Goal: Connect with others: Connect with others

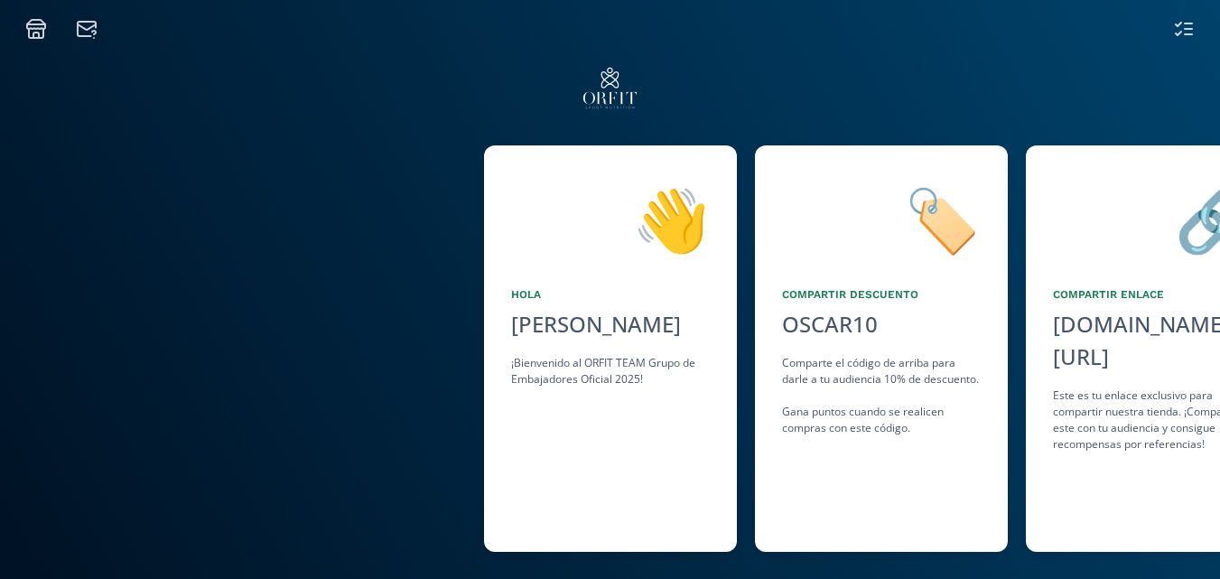
scroll to position [0, 271]
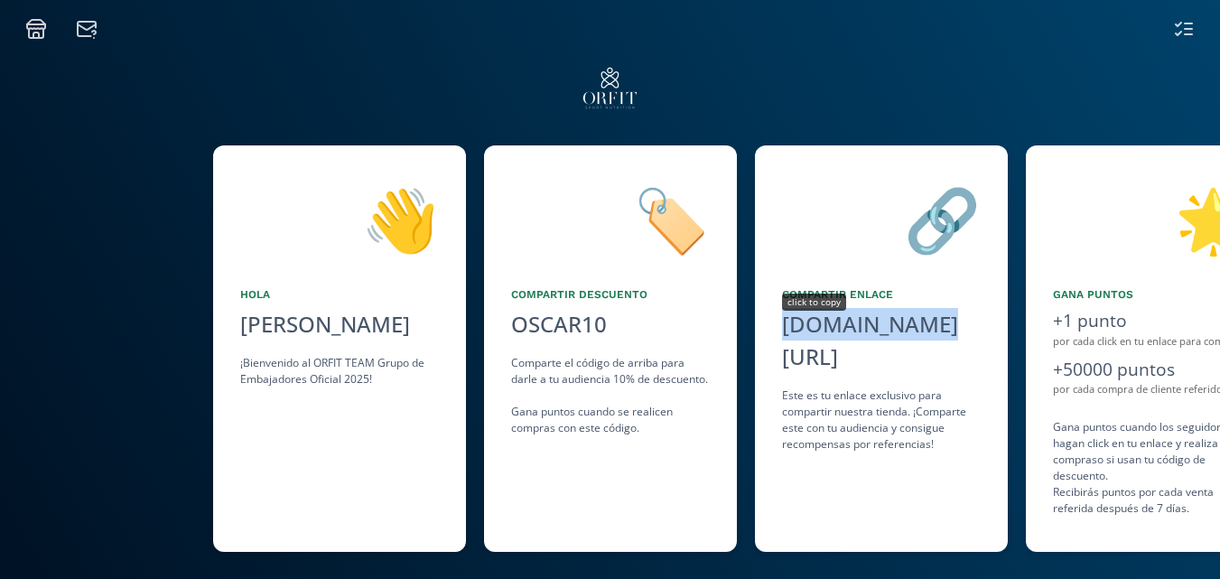
click at [882, 325] on div "[DOMAIN_NAME][URL]" at bounding box center [881, 340] width 199 height 65
copy div "[DOMAIN_NAME][URL]"
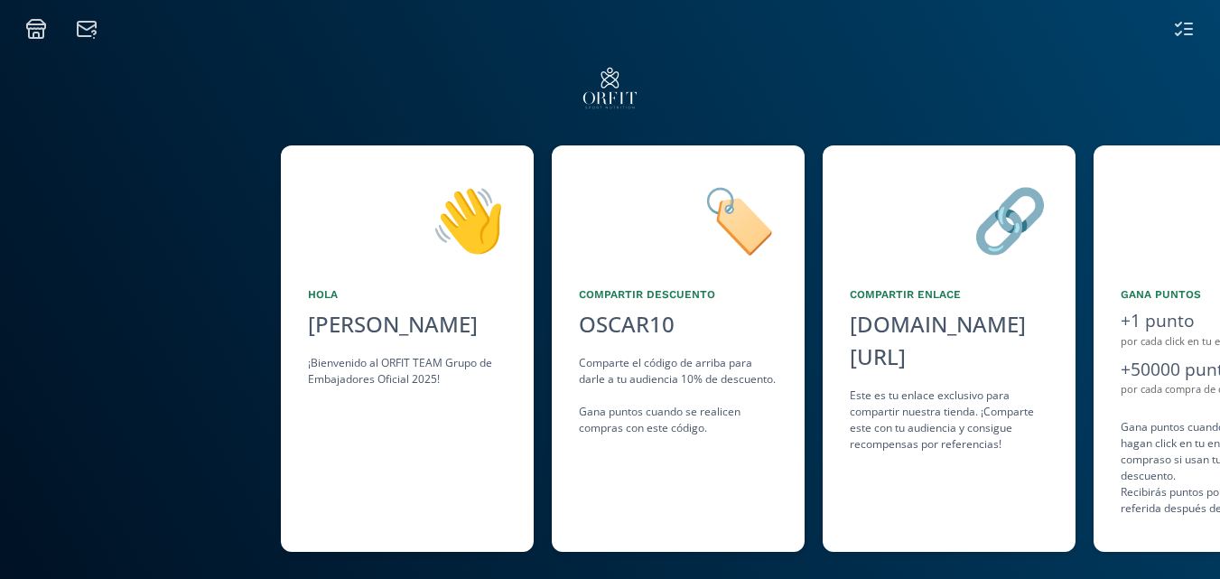
drag, startPoint x: 761, startPoint y: 411, endPoint x: 794, endPoint y: 416, distance: 32.9
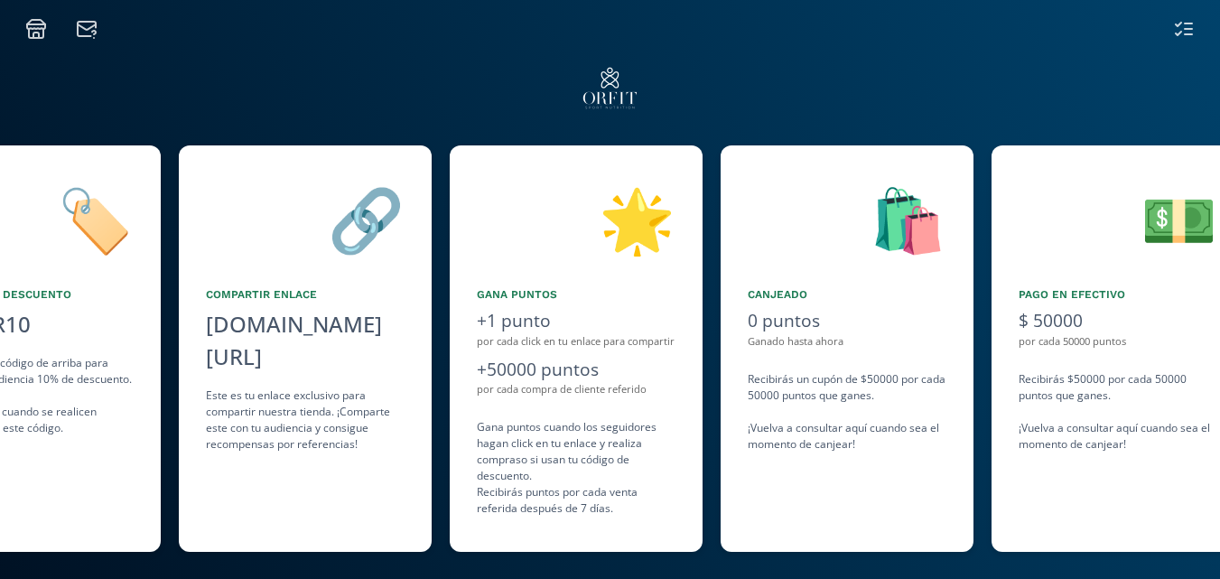
scroll to position [0, 0]
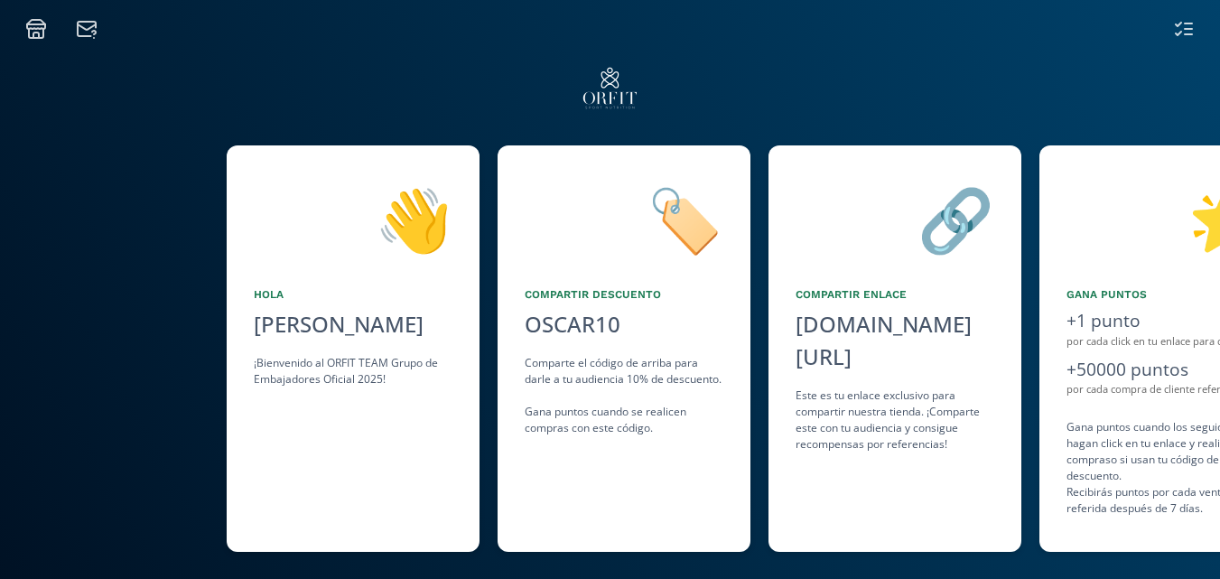
drag, startPoint x: 954, startPoint y: 428, endPoint x: 732, endPoint y: 422, distance: 222.2
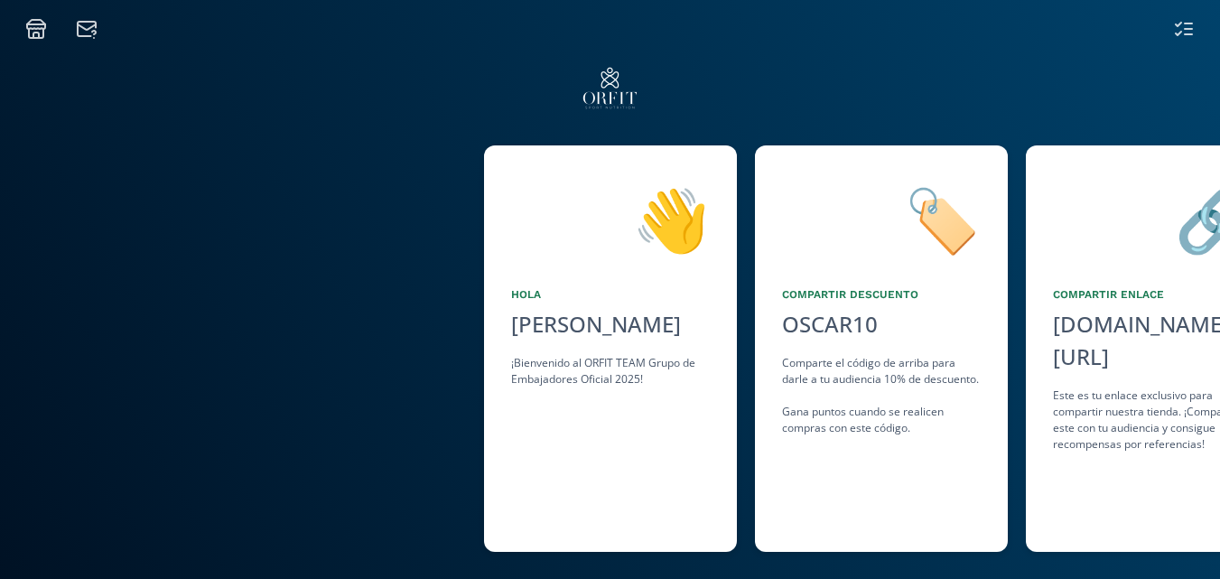
scroll to position [0, 691]
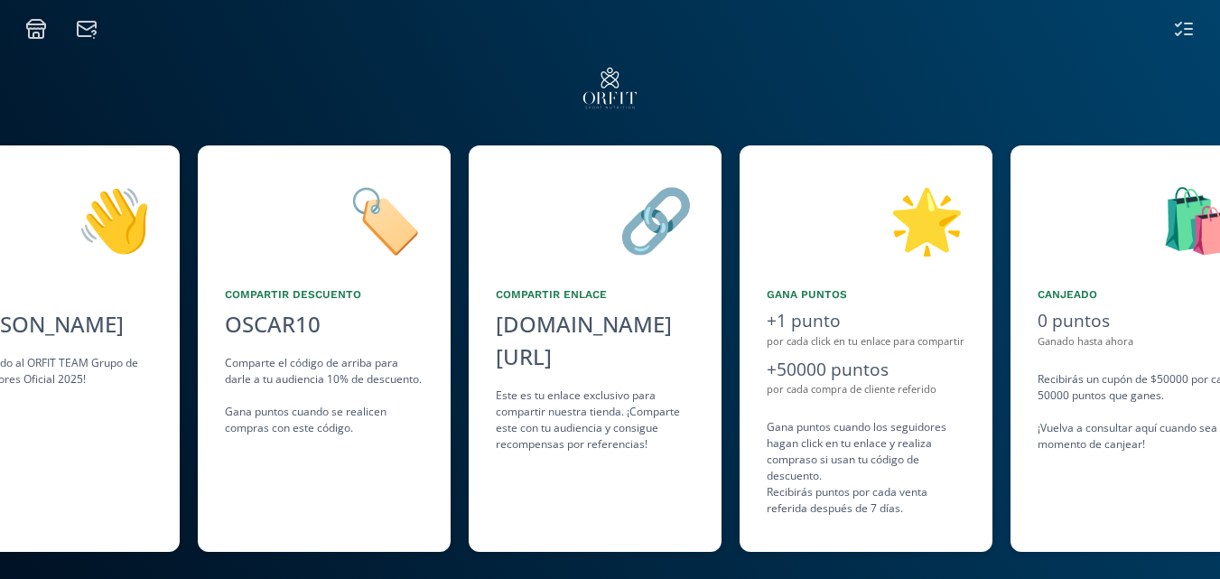
drag, startPoint x: 1176, startPoint y: 429, endPoint x: 965, endPoint y: 451, distance: 212.4
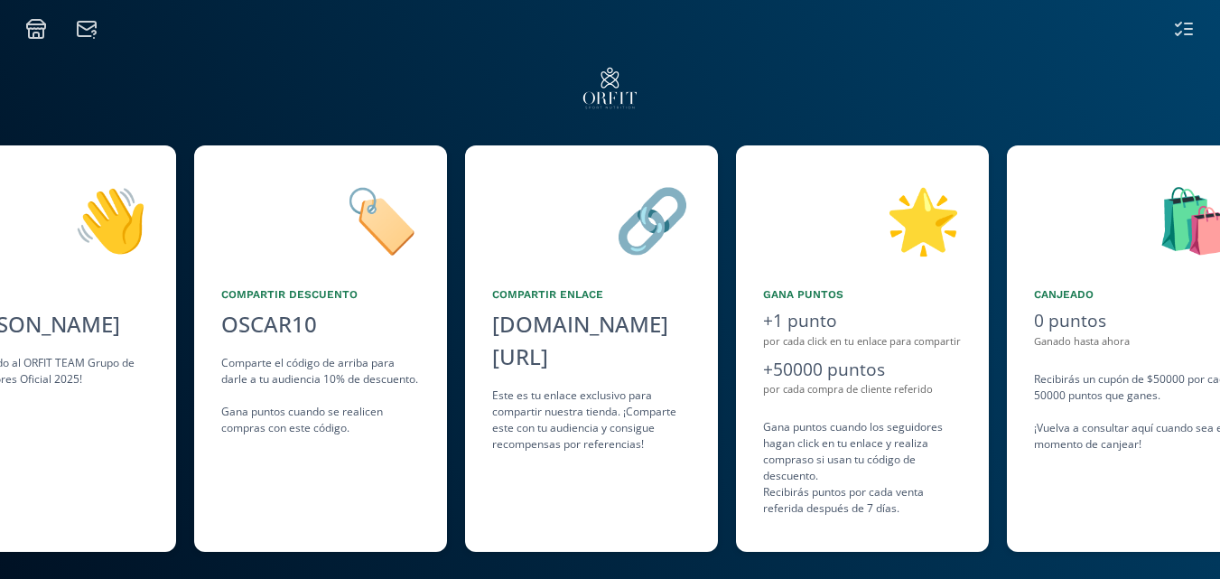
click at [965, 451] on div "👋 Hola [PERSON_NAME] ¡Bienvenido al ORFIT TEAM Grupo de Embajadores Oficial 202…" at bounding box center [610, 348] width 1220 height 424
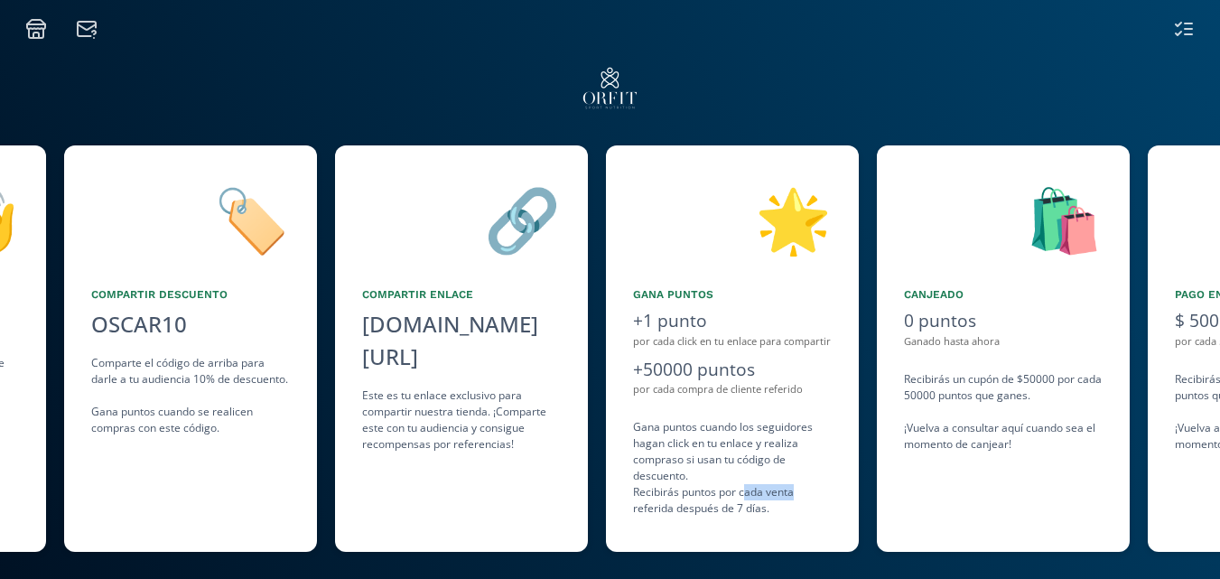
drag, startPoint x: 823, startPoint y: 488, endPoint x: 742, endPoint y: 487, distance: 81.3
click at [742, 487] on div "Gana puntos cuando los seguidores hagan click en tu enlace y realiza compras o …" at bounding box center [732, 468] width 199 height 98
click at [968, 466] on div "🛍️ Canjeado 0 puntos Ganado hasta ahora Recibirás un cupón de $50000 por cada 5…" at bounding box center [1003, 348] width 253 height 406
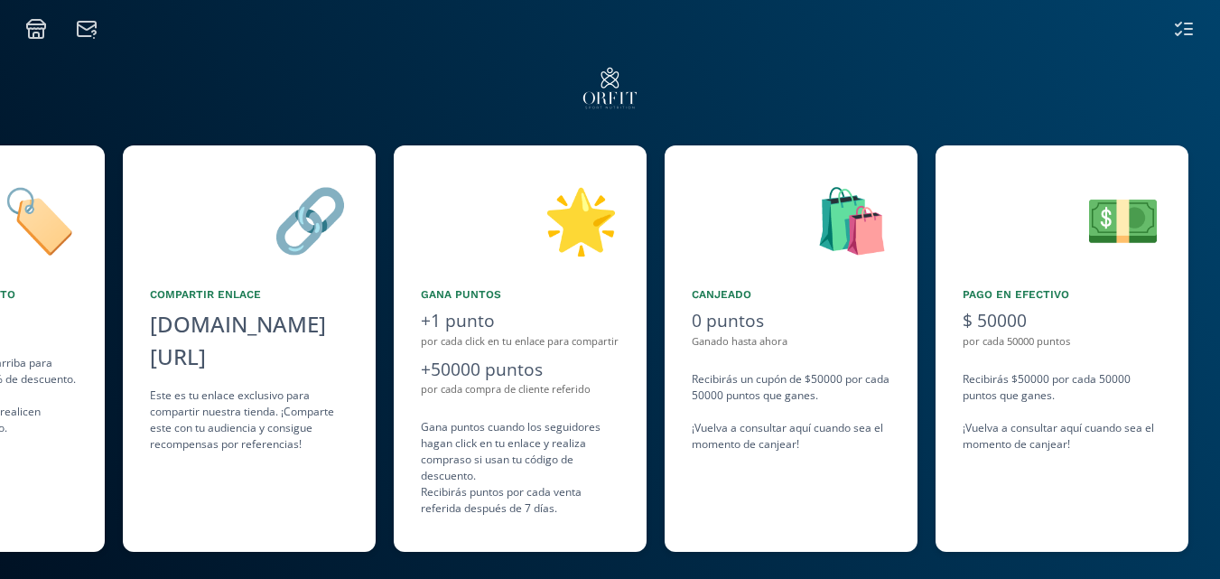
drag, startPoint x: 968, startPoint y: 466, endPoint x: 880, endPoint y: 469, distance: 87.6
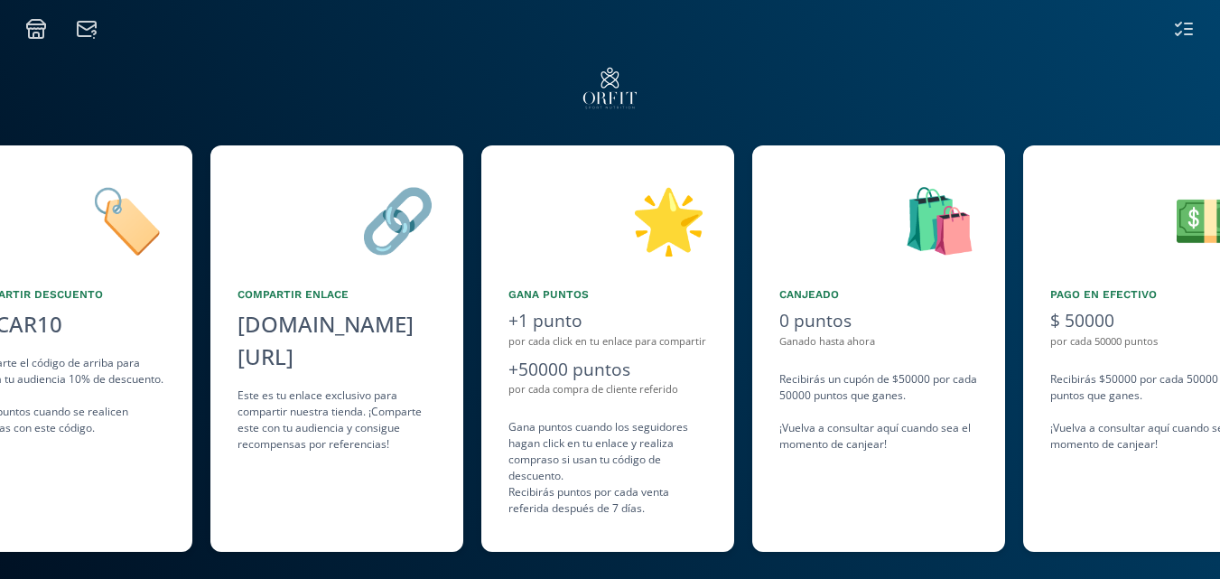
scroll to position [0, 813]
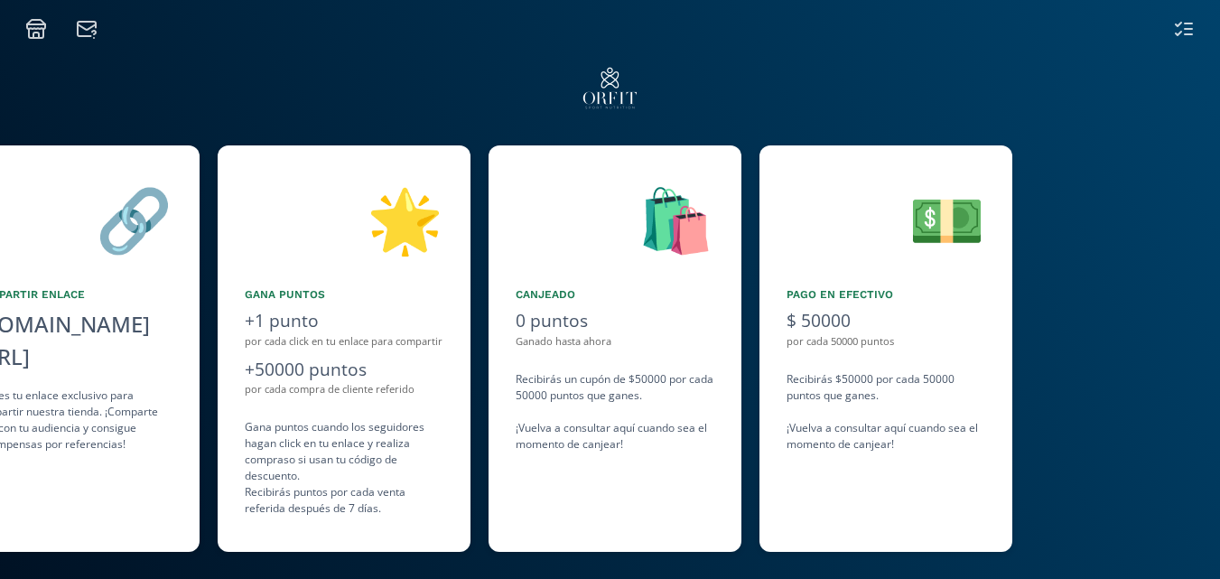
drag, startPoint x: 1075, startPoint y: 434, endPoint x: 1127, endPoint y: 441, distance: 52.0
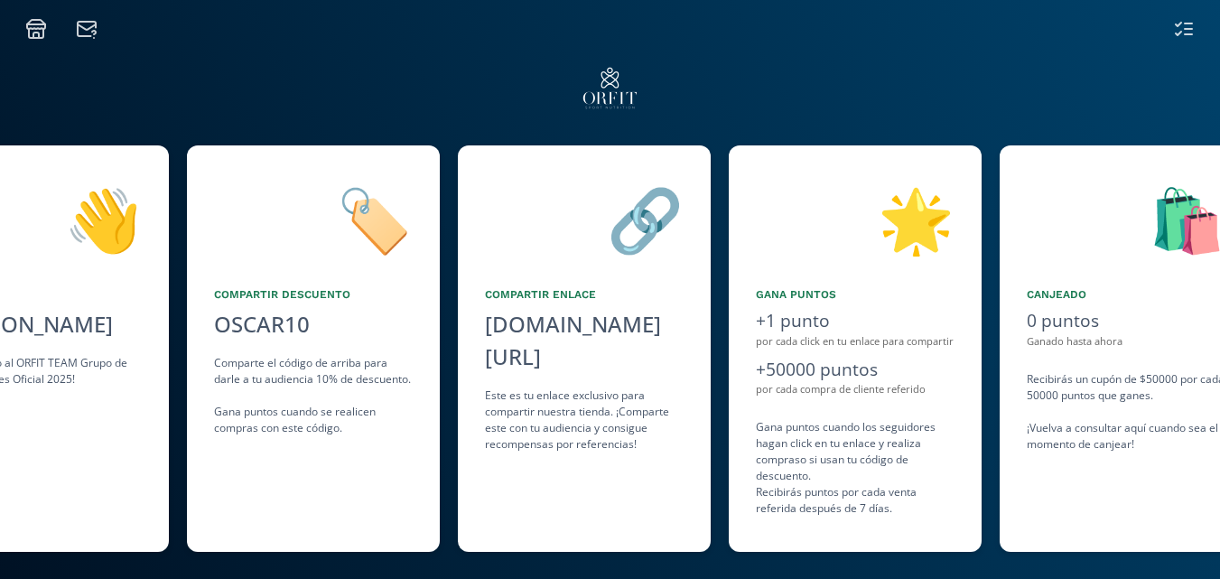
drag, startPoint x: 383, startPoint y: 375, endPoint x: 211, endPoint y: 371, distance: 171.6
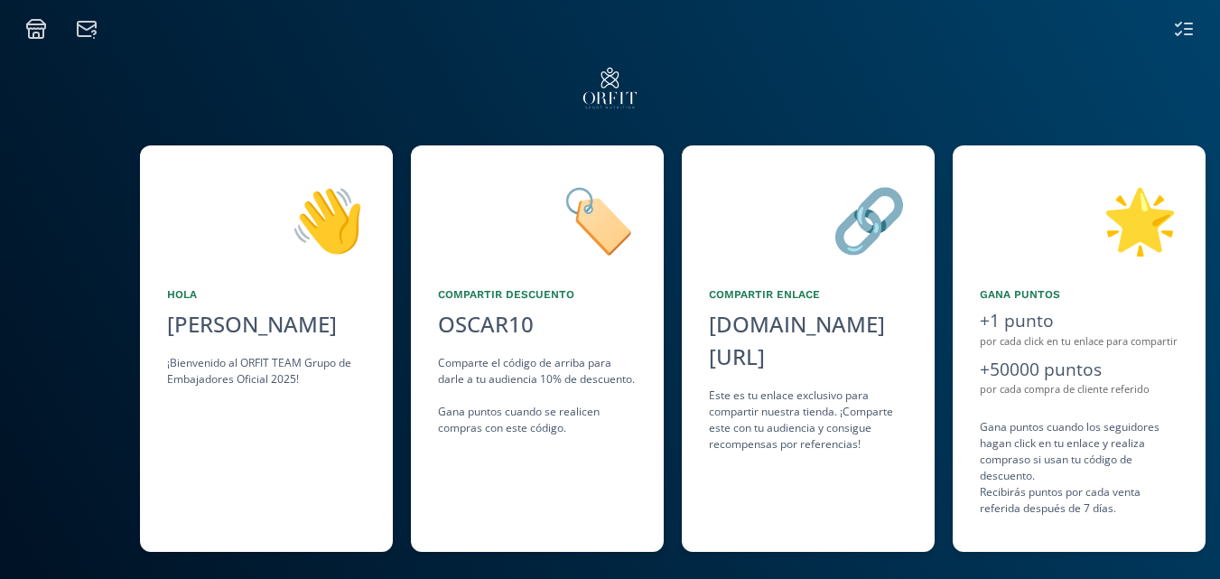
drag, startPoint x: 360, startPoint y: 373, endPoint x: 310, endPoint y: 373, distance: 50.6
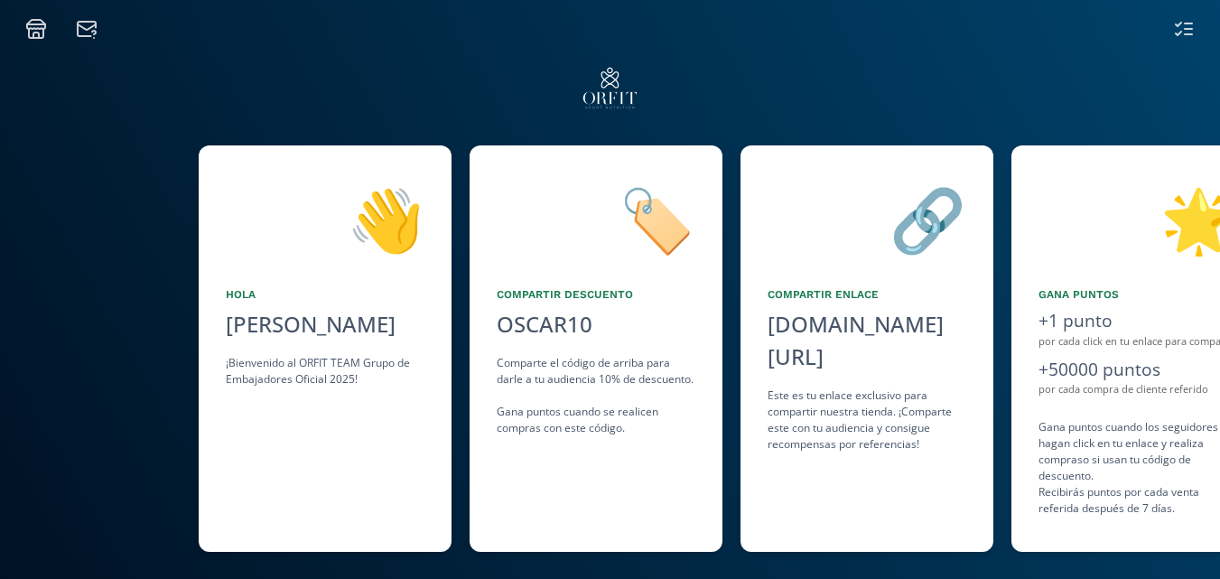
scroll to position [0, 271]
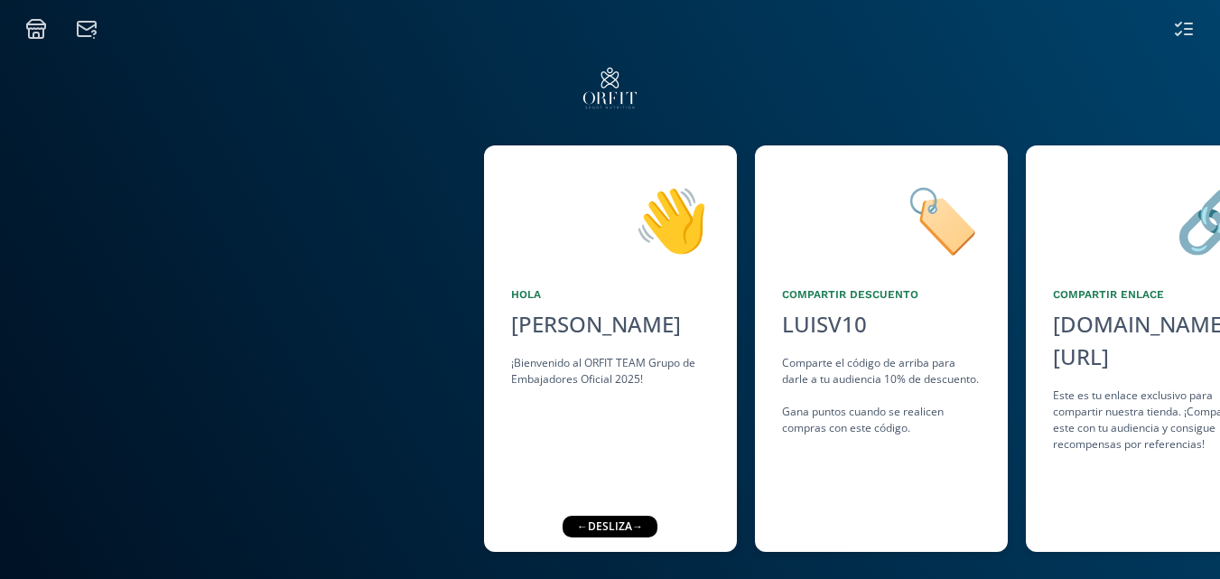
click at [1180, 24] on icon at bounding box center [1177, 25] width 5 height 4
drag, startPoint x: 878, startPoint y: 367, endPoint x: 791, endPoint y: 351, distance: 89.1
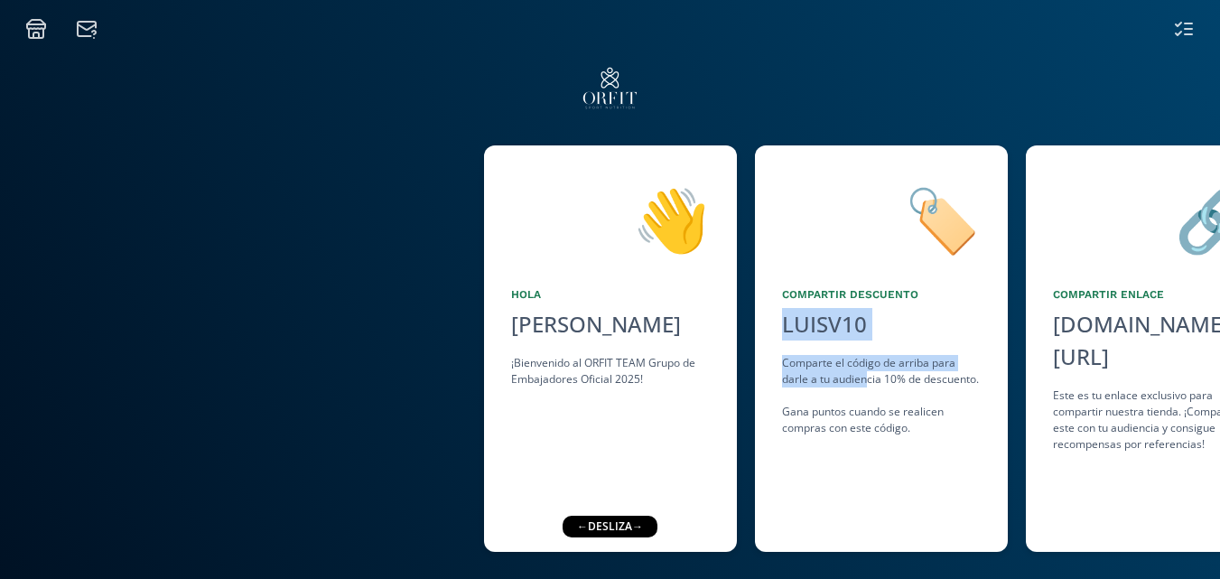
drag, startPoint x: 868, startPoint y: 371, endPoint x: 729, endPoint y: 373, distance: 139.0
click at [689, 381] on div "👋 [PERSON_NAME] ¡Bienvenido al ORFIT TEAM Grupo de Embajadores Oficial 2025! 🏷️…" at bounding box center [610, 348] width 1220 height 424
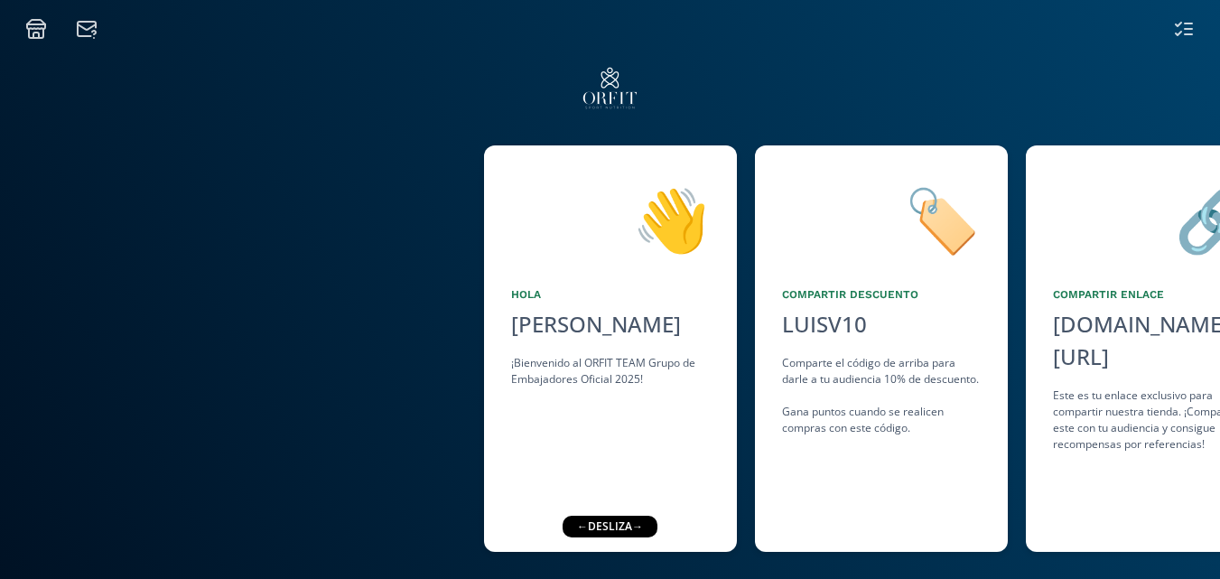
drag, startPoint x: 1009, startPoint y: 410, endPoint x: 937, endPoint y: 410, distance: 72.2
click at [968, 410] on div "🏷️ Compartir Descuento LUISV10 click to copy Comparte el código de arriba para …" at bounding box center [890, 348] width 271 height 406
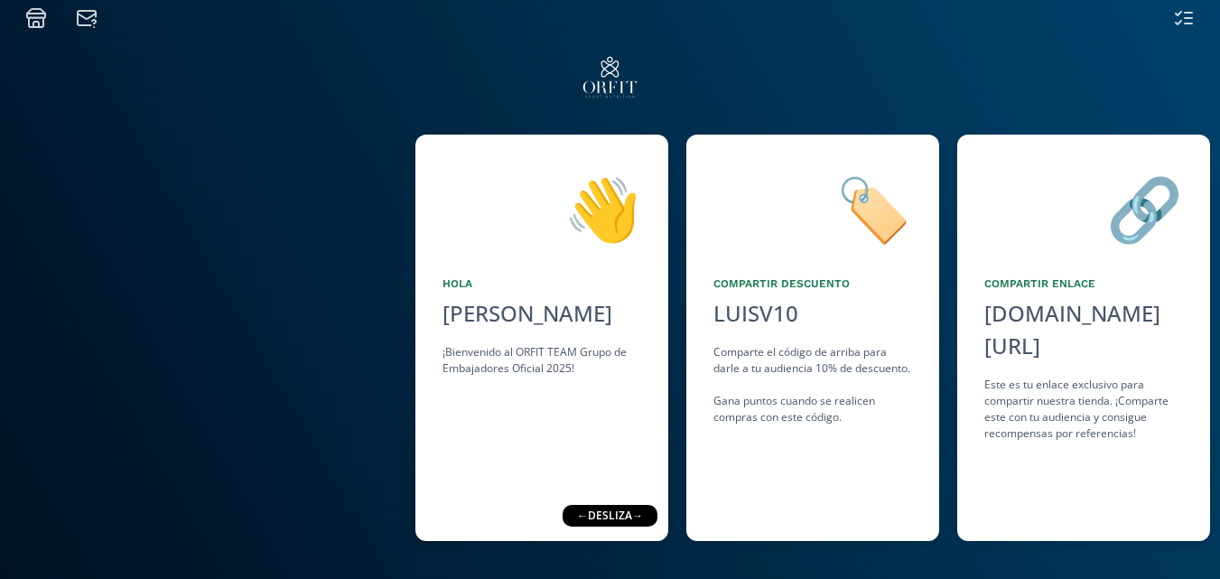
drag, startPoint x: 1157, startPoint y: 369, endPoint x: 1243, endPoint y: 371, distance: 86.7
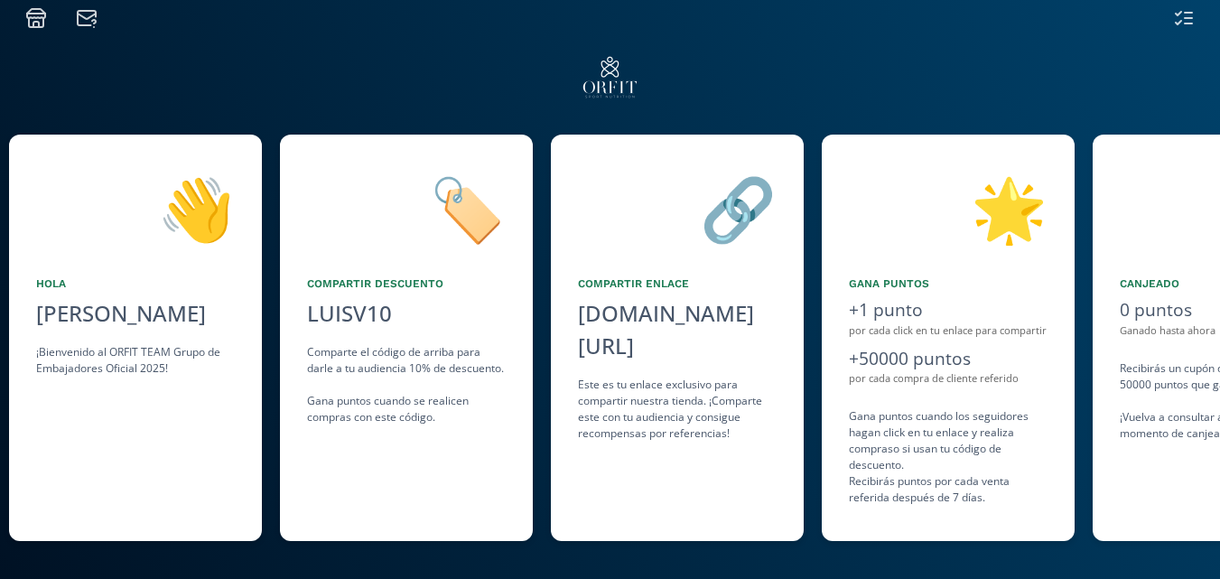
drag, startPoint x: 1084, startPoint y: 381, endPoint x: 1181, endPoint y: 386, distance: 96.7
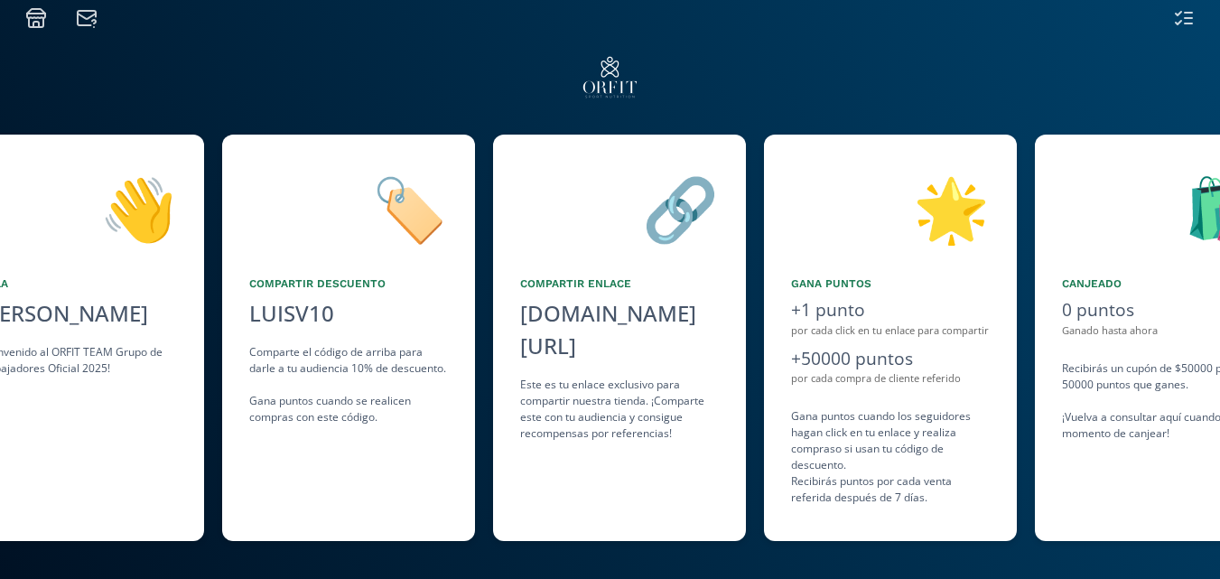
scroll to position [0, 542]
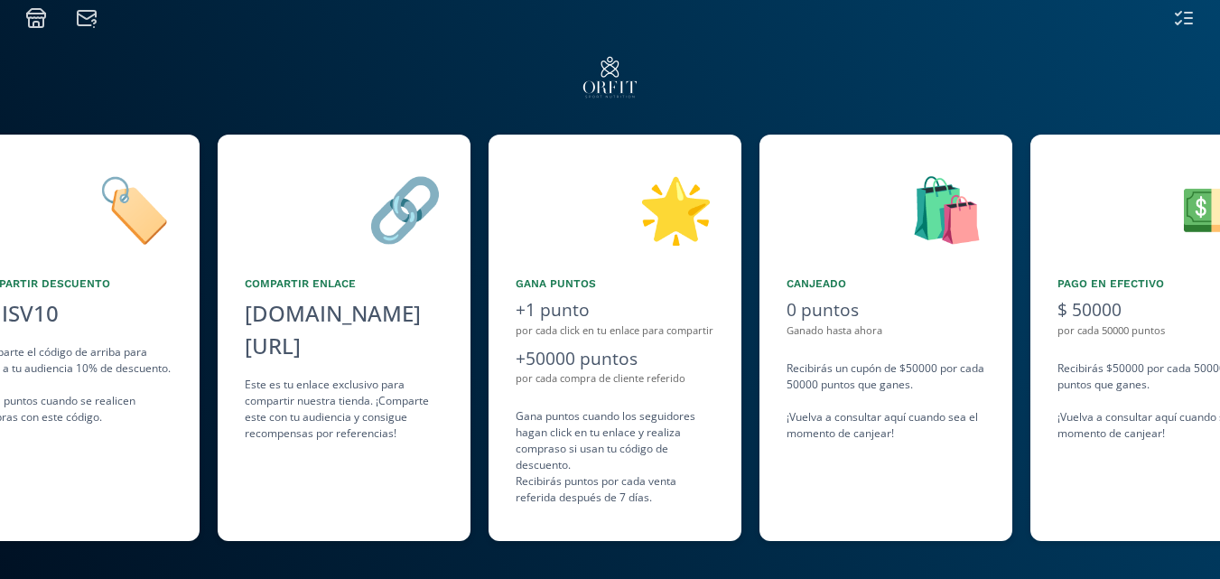
drag, startPoint x: 811, startPoint y: 360, endPoint x: 838, endPoint y: 364, distance: 27.3
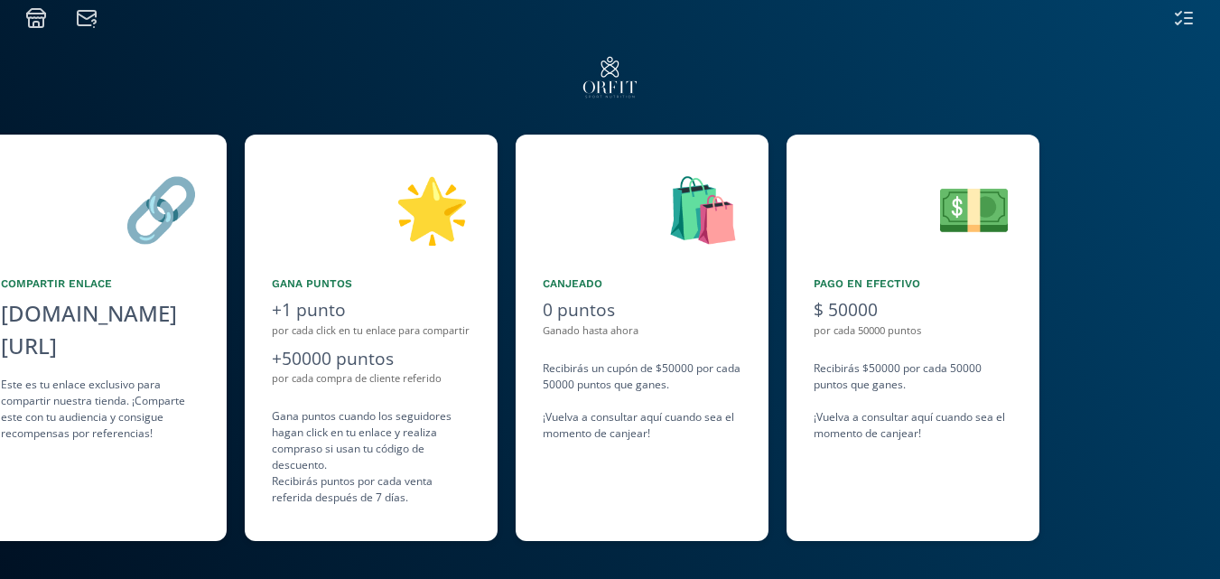
drag, startPoint x: 838, startPoint y: 364, endPoint x: 862, endPoint y: 367, distance: 24.6
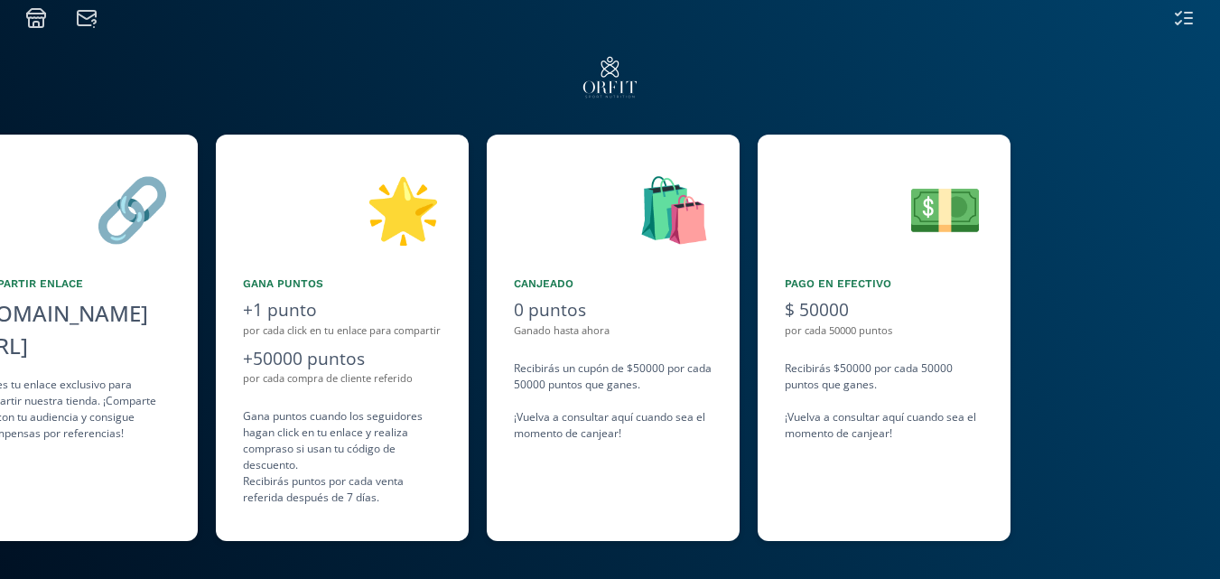
scroll to position [0, 1083]
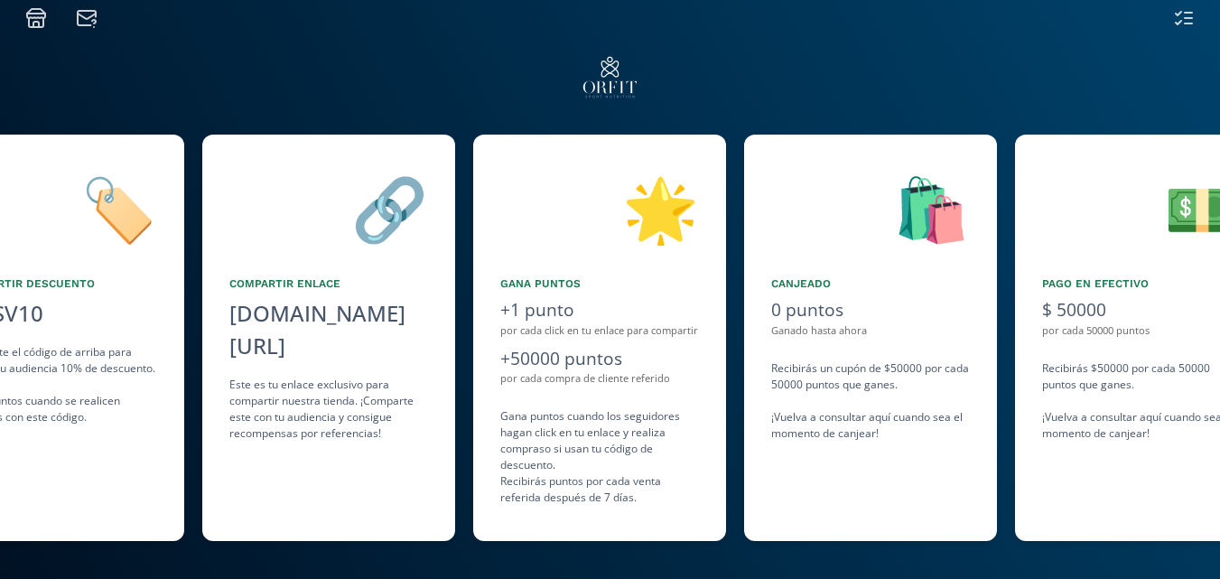
drag, startPoint x: 820, startPoint y: 319, endPoint x: 464, endPoint y: 321, distance: 355.7
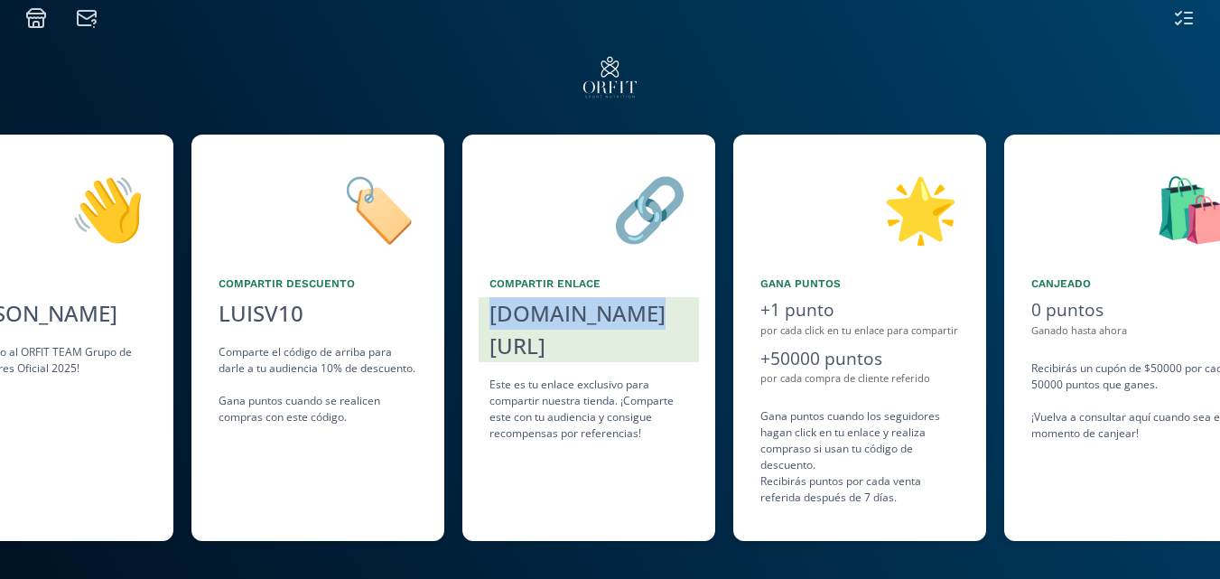
drag, startPoint x: 299, startPoint y: 331, endPoint x: 136, endPoint y: 337, distance: 162.6
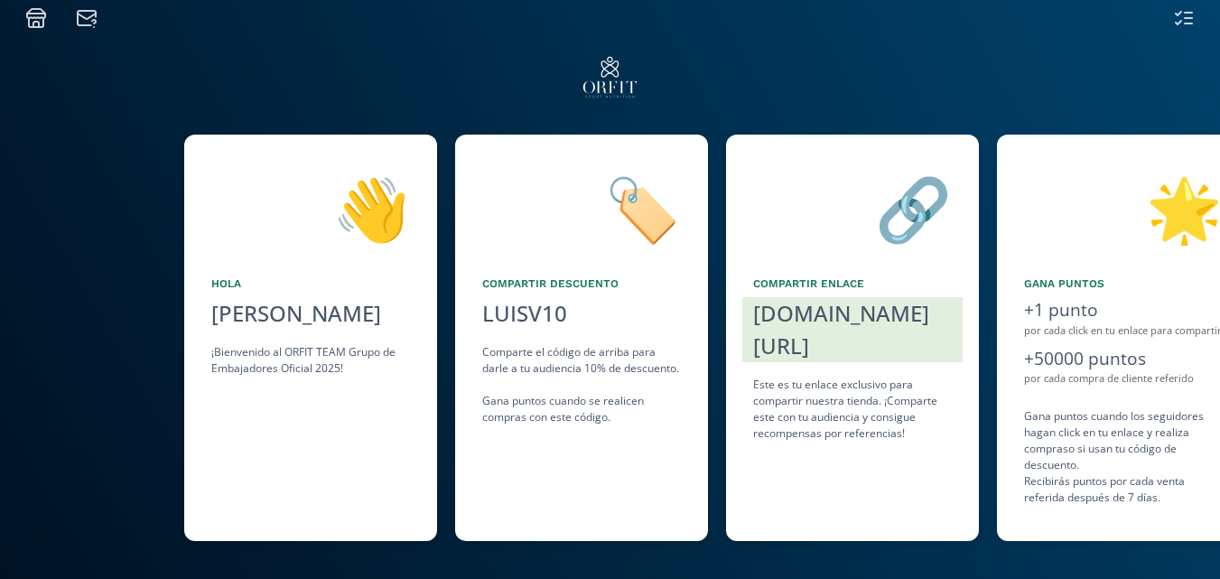
drag, startPoint x: 328, startPoint y: 392, endPoint x: 127, endPoint y: 395, distance: 200.5
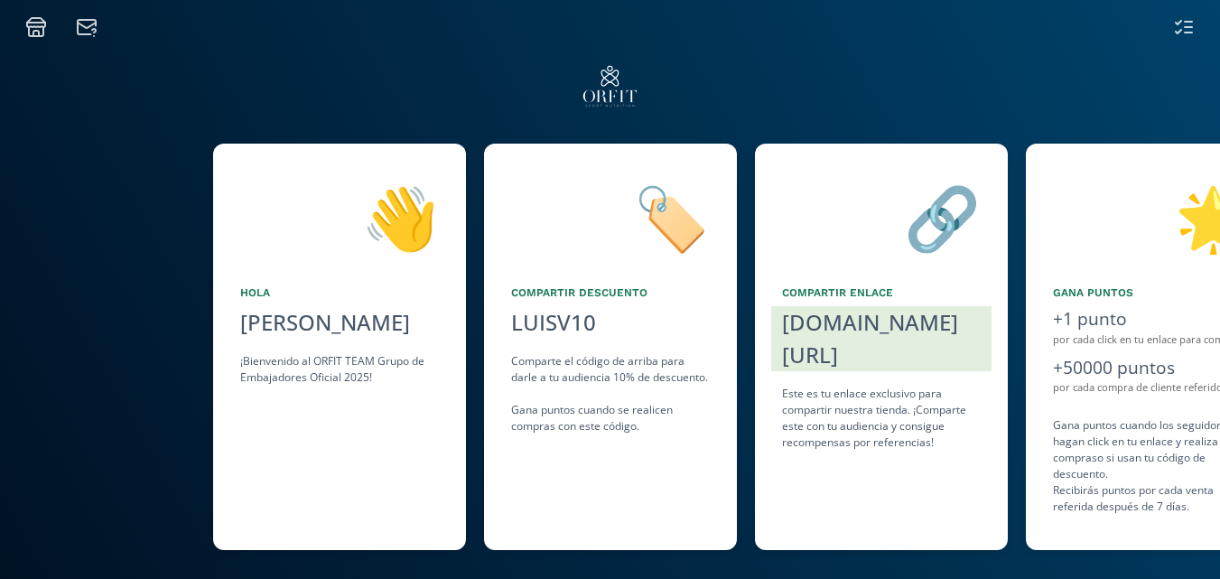
scroll to position [0, 0]
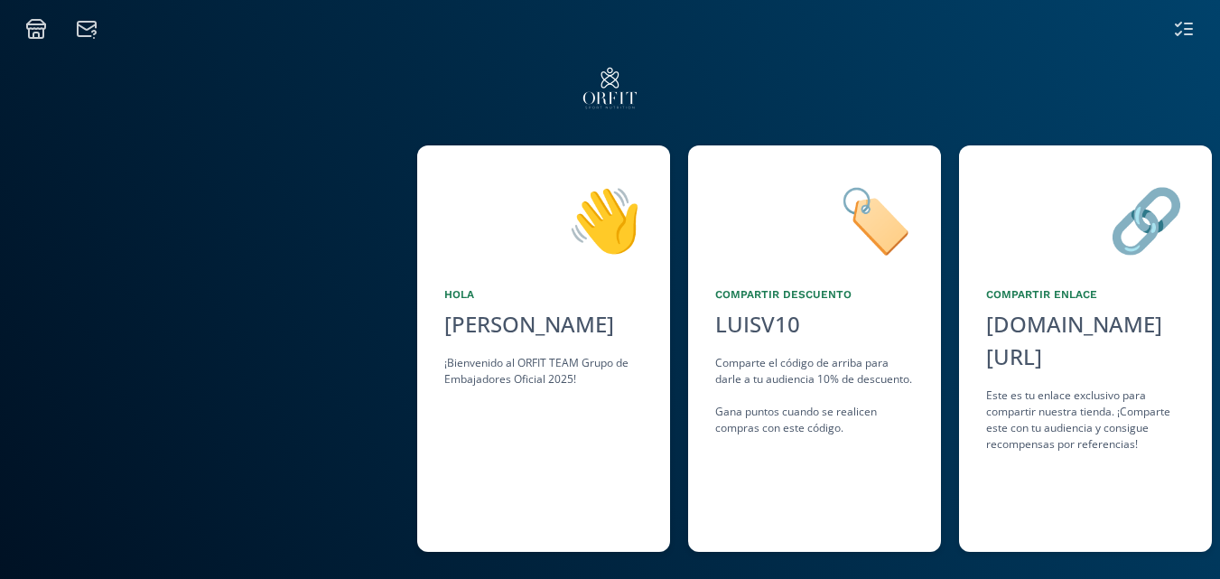
drag, startPoint x: 548, startPoint y: 396, endPoint x: 386, endPoint y: 417, distance: 162.9
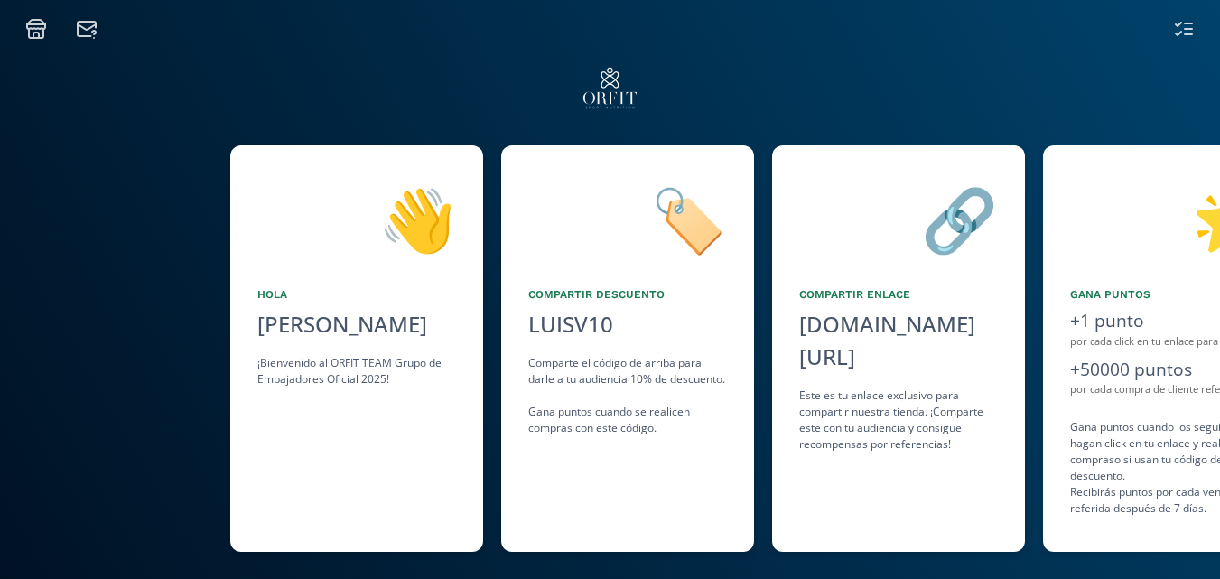
drag, startPoint x: 540, startPoint y: 393, endPoint x: 604, endPoint y: 399, distance: 64.4
